Goal: Information Seeking & Learning: Learn about a topic

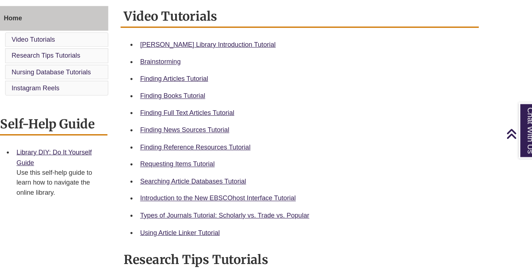
scroll to position [199, 56]
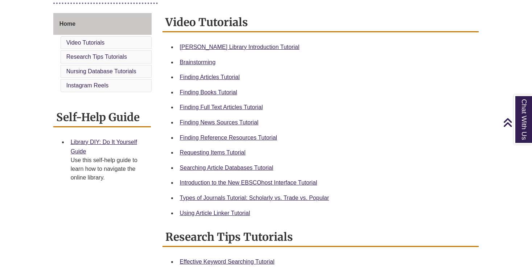
scroll to position [190, 0]
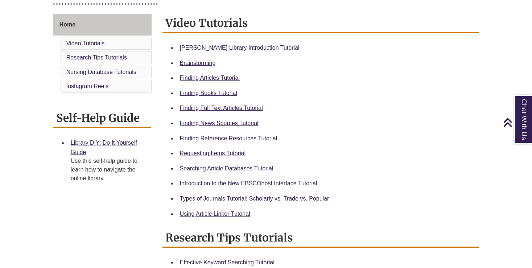
click at [185, 49] on link "[PERSON_NAME] Library Introduction Tutorial" at bounding box center [240, 48] width 120 height 6
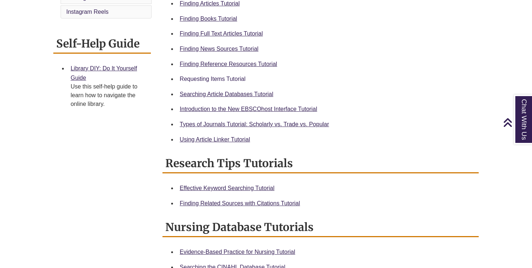
scroll to position [260, 0]
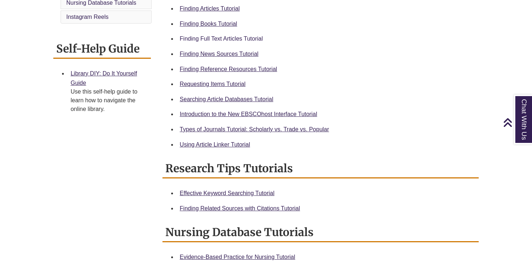
click at [254, 37] on link "Finding Full Text Articles Tutorial" at bounding box center [221, 39] width 83 height 6
click at [136, 184] on div "Home Video Tutorials Research Tips Tutorials Nursing Database Tutorials Instagr…" at bounding box center [266, 159] width 437 height 430
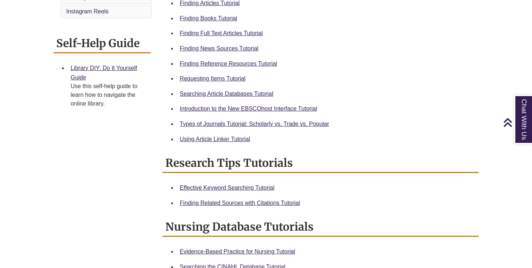
scroll to position [265, 0]
click at [112, 177] on div "Home Video Tutorials Research Tips Tutorials Nursing Database Tutorials Instagr…" at bounding box center [266, 154] width 437 height 430
click at [145, 105] on li "Library DIY: Do It Yourself Guide Use this self-help guide to learn how to navi…" at bounding box center [108, 86] width 80 height 50
click at [139, 122] on div "Home Video Tutorials Research Tips Tutorials Nursing Database Tutorials Instagr…" at bounding box center [266, 154] width 437 height 430
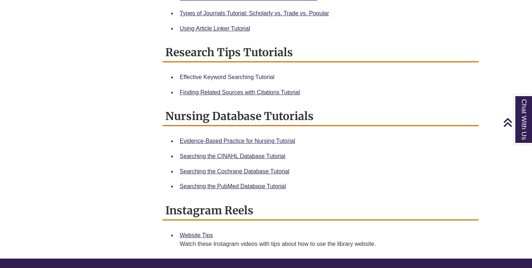
scroll to position [376, 0]
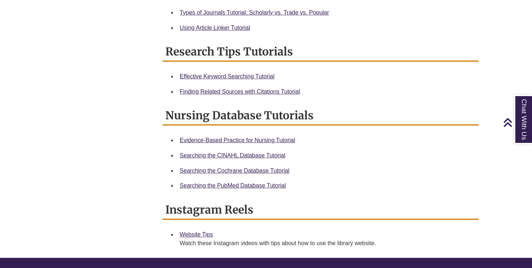
click at [88, 139] on div "Home Video Tutorials Research Tips Tutorials Nursing Database Tutorials Instagr…" at bounding box center [266, 43] width 437 height 430
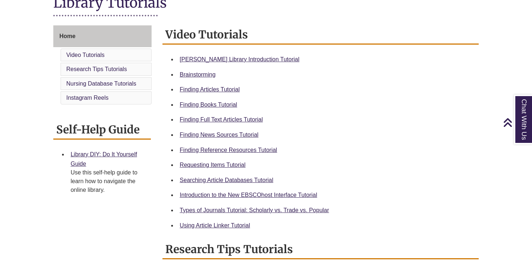
scroll to position [159, 0]
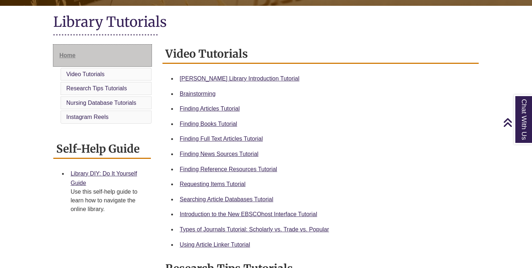
click at [76, 52] on link "Home" at bounding box center [102, 56] width 98 height 22
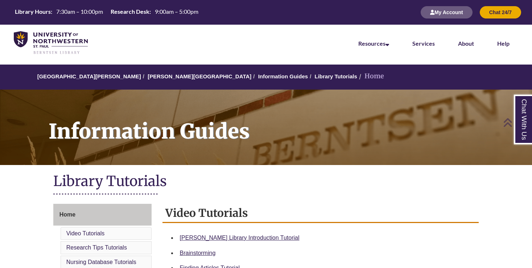
scroll to position [0, 0]
click at [148, 75] on link "[PERSON_NAME][GEOGRAPHIC_DATA]" at bounding box center [200, 76] width 104 height 6
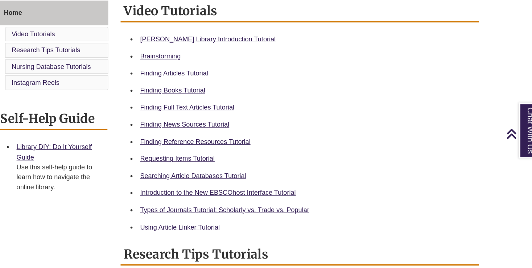
scroll to position [186, 0]
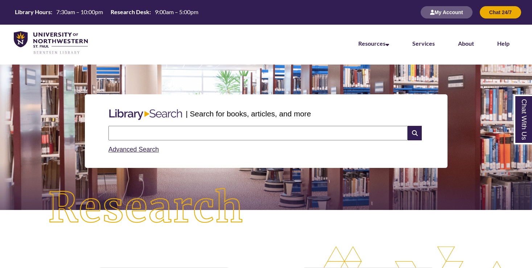
click at [201, 135] on input "text" at bounding box center [258, 133] width 299 height 15
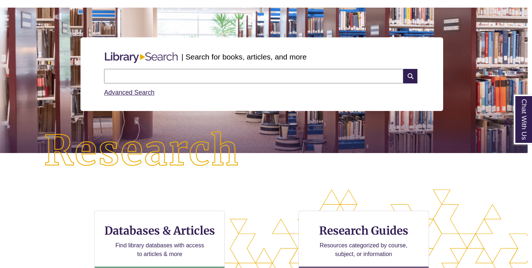
scroll to position [52, 4]
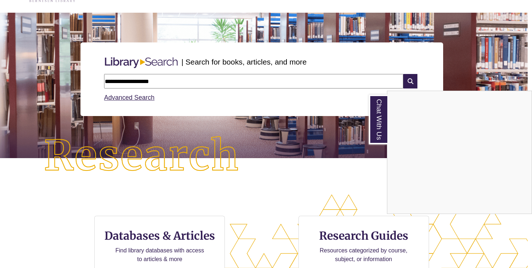
type input "**********"
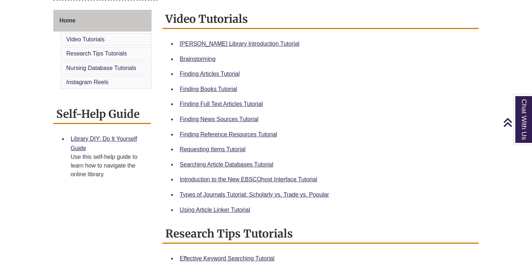
scroll to position [194, 0]
click at [193, 145] on div "Requesting Items Tutorial" at bounding box center [327, 149] width 294 height 9
click at [193, 147] on link "Requesting Items Tutorial" at bounding box center [213, 150] width 66 height 6
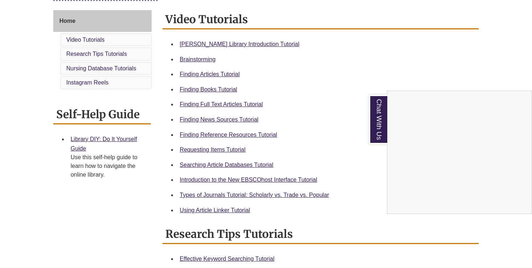
click at [212, 191] on div "Chat With Us" at bounding box center [266, 134] width 532 height 268
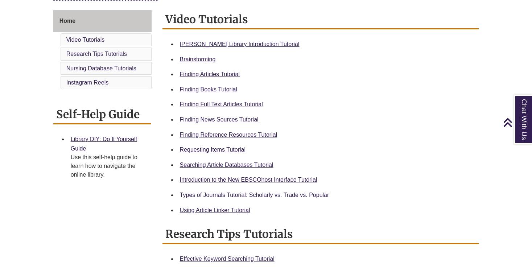
click at [212, 192] on link "Types of Journals Tutorial: Scholarly vs. Trade vs. Popular" at bounding box center [255, 195] width 150 height 6
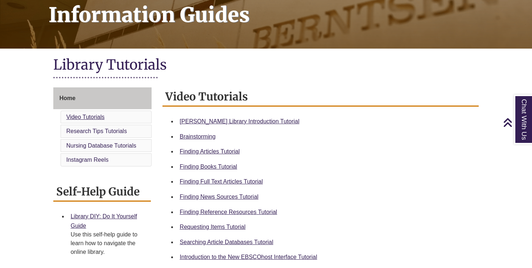
scroll to position [107, 0]
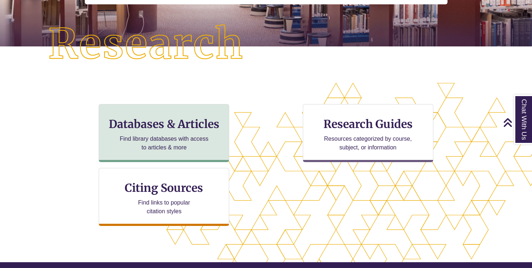
click at [159, 128] on h3 "Databases & Articles" at bounding box center [164, 124] width 118 height 14
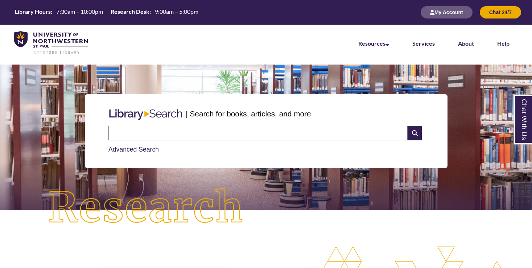
click at [192, 135] on input "text" at bounding box center [258, 133] width 299 height 15
click at [143, 126] on input "text" at bounding box center [258, 133] width 299 height 15
click at [125, 134] on input "text" at bounding box center [258, 133] width 299 height 15
click at [132, 137] on input "text" at bounding box center [258, 133] width 299 height 15
paste input "**********"
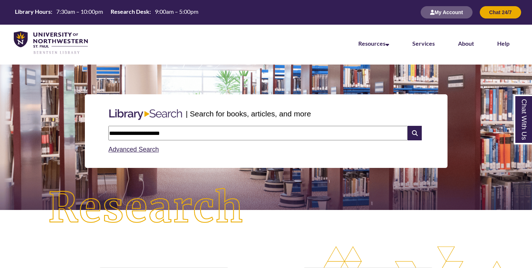
type input "**********"
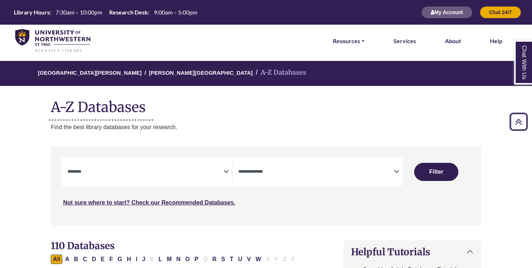
select select "Database Subject Filter"
select select "Database Types Filter"
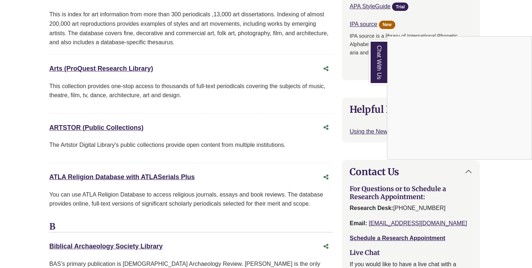
scroll to position [483, 1]
